Goal: Information Seeking & Learning: Understand process/instructions

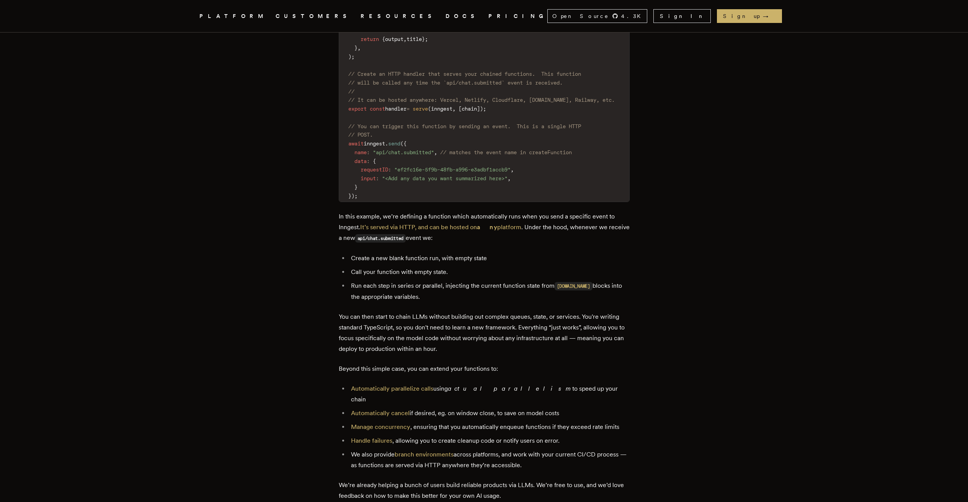
scroll to position [1068, 0]
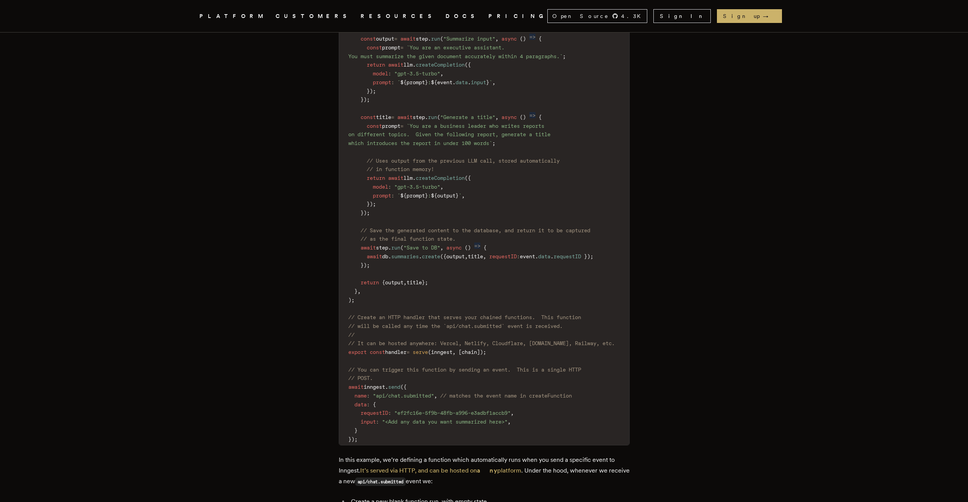
click at [371, 319] on span "// Create an HTTP handler that serves your chained functions. This function" at bounding box center [464, 317] width 233 height 6
drag, startPoint x: 371, startPoint y: 319, endPoint x: 567, endPoint y: 319, distance: 196.0
click at [567, 319] on span "// Create an HTTP handler that serves your chained functions. This function" at bounding box center [464, 317] width 233 height 6
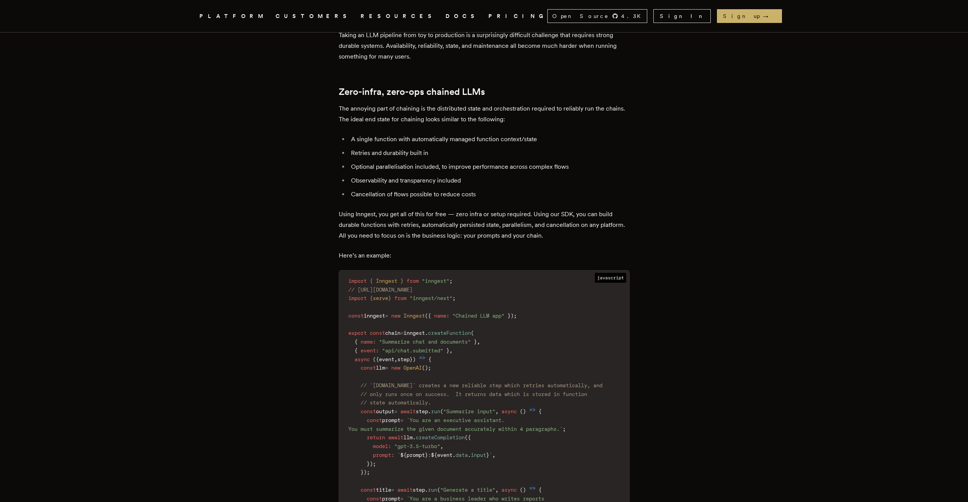
click at [413, 288] on span "// [URL][DOMAIN_NAME]" at bounding box center [380, 290] width 64 height 6
click at [449, 283] on span ""inngest"" at bounding box center [436, 281] width 28 height 6
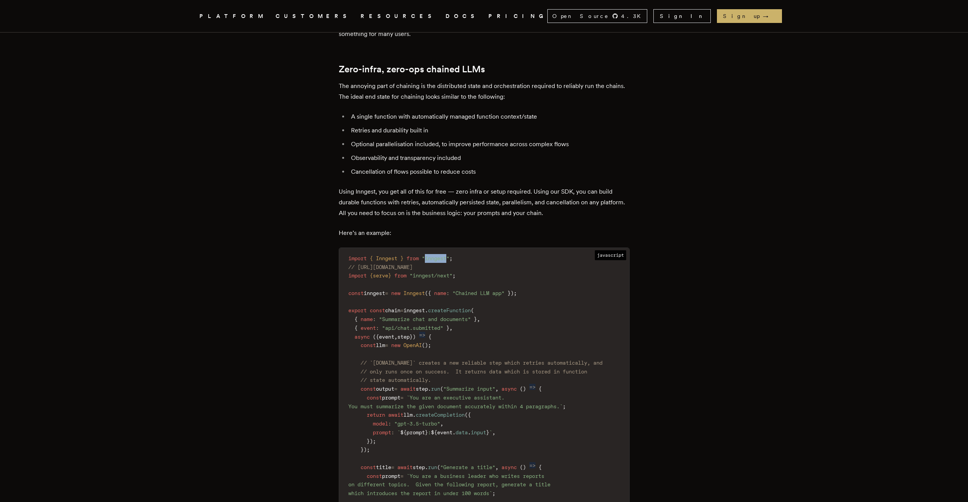
scroll to position [831, 0]
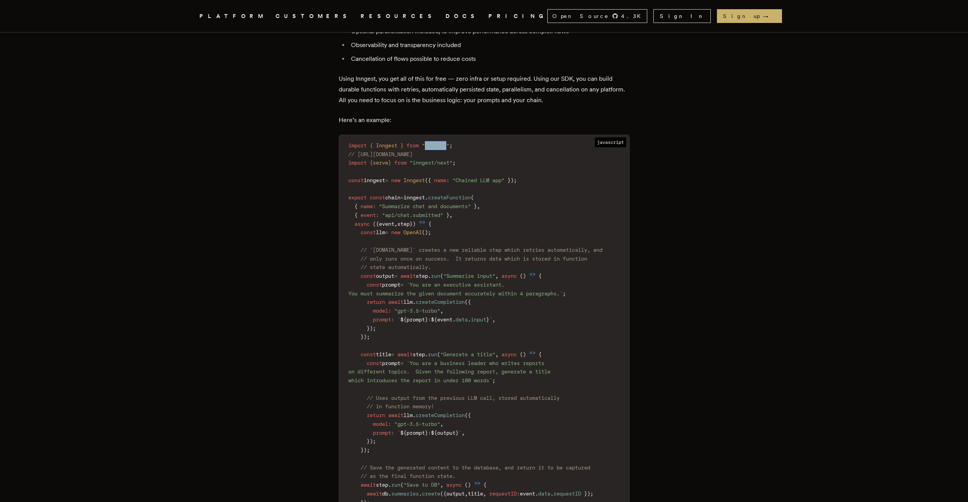
copy span "inngest"
